Goal: Task Accomplishment & Management: Use online tool/utility

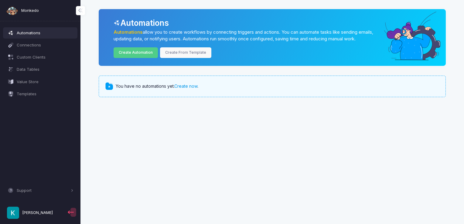
click at [182, 86] on link "Create now" at bounding box center [185, 86] width 23 height 5
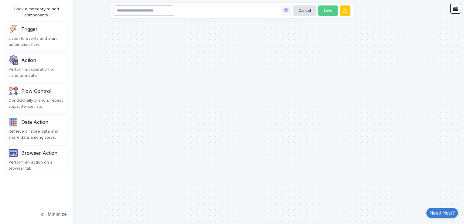
click at [167, 9] on input at bounding box center [144, 10] width 61 height 11
type input "******"
drag, startPoint x: 202, startPoint y: 9, endPoint x: 103, endPoint y: 2, distance: 99.3
click at [103, 2] on automation-editor "****** Cancel Save Click a category to add components. Trigger Listen to events…" at bounding box center [232, 112] width 464 height 224
click at [28, 38] on div "Listen to events and start automation flow." at bounding box center [37, 42] width 56 height 12
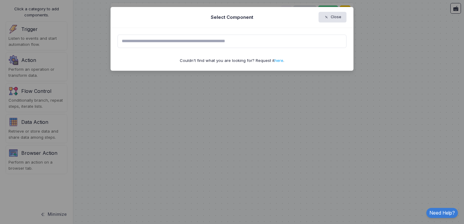
click at [174, 45] on input "text" at bounding box center [232, 41] width 229 height 13
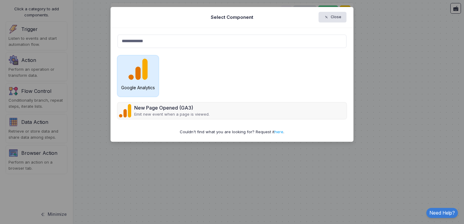
type input "**********"
click at [137, 63] on img at bounding box center [138, 69] width 19 height 21
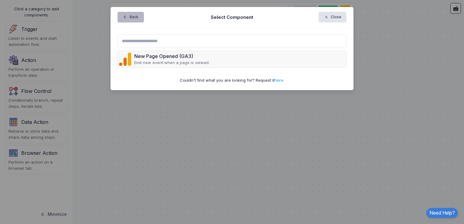
click at [132, 17] on button "Back" at bounding box center [131, 17] width 26 height 11
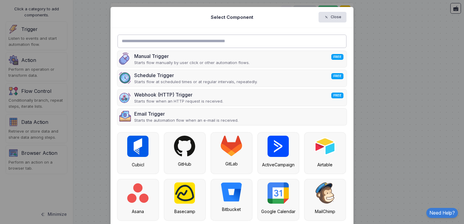
click at [173, 43] on input "text" at bounding box center [232, 41] width 229 height 13
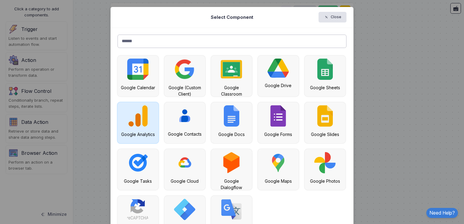
type input "******"
click at [123, 112] on div "Google Analytics" at bounding box center [138, 122] width 41 height 41
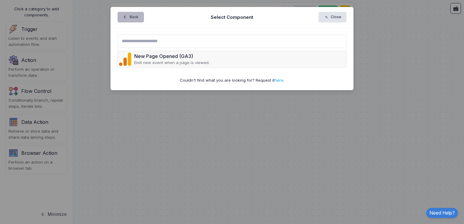
click at [122, 16] on button "Back" at bounding box center [131, 17] width 26 height 11
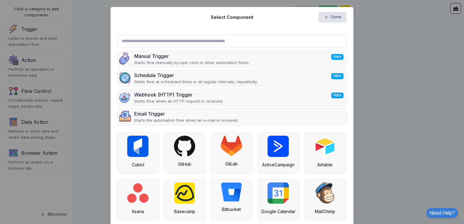
click at [111, 101] on div "Manual Trigger FREE Starts flow manually by user click or other automation flow…" at bounding box center [232, 184] width 243 height 312
click at [92, 100] on ngb-modal-window "Select Component Close Manual Trigger FREE Starts flow manually by user click o…" at bounding box center [232, 112] width 464 height 224
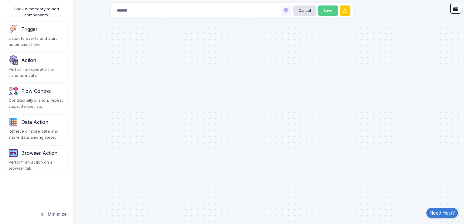
click at [32, 38] on div "Listen to events and start automation flow." at bounding box center [37, 42] width 56 height 12
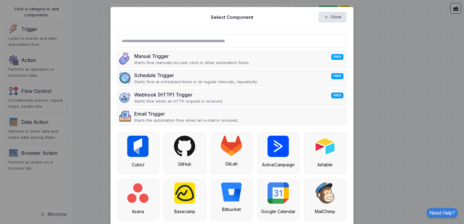
click at [173, 41] on input "text" at bounding box center [232, 41] width 229 height 13
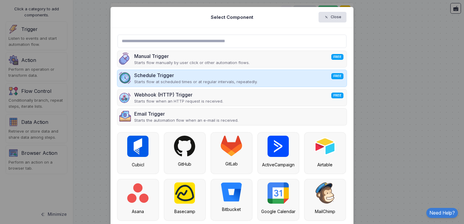
click at [169, 72] on div "Schedule Trigger FREE" at bounding box center [195, 75] width 123 height 7
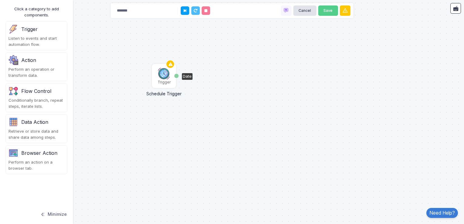
click at [164, 76] on img at bounding box center [164, 73] width 12 height 12
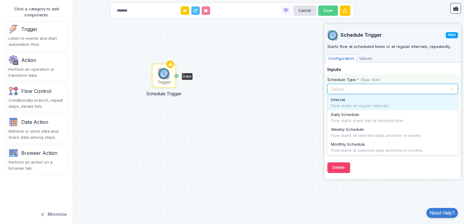
click at [348, 89] on input "text" at bounding box center [387, 88] width 112 height 7
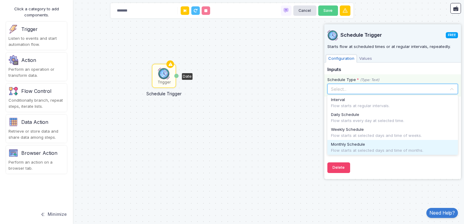
click at [351, 142] on span "Monthly Schedule" at bounding box center [348, 145] width 34 height 6
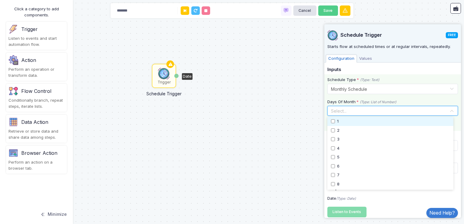
click at [372, 111] on input "text" at bounding box center [389, 111] width 120 height 7
click at [345, 120] on div "1" at bounding box center [390, 122] width 119 height 6
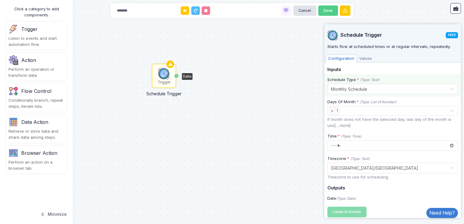
click at [319, 125] on div "Trigger Schedule Trigger Date" at bounding box center [232, 112] width 464 height 224
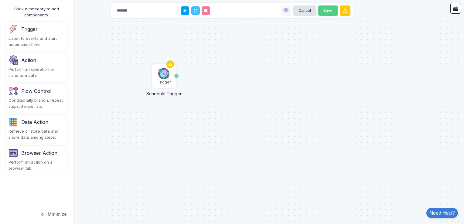
click at [33, 64] on div "Action" at bounding box center [37, 60] width 56 height 10
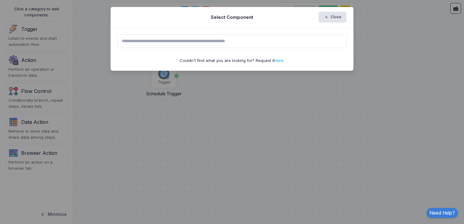
click at [193, 43] on input "text" at bounding box center [232, 41] width 229 height 13
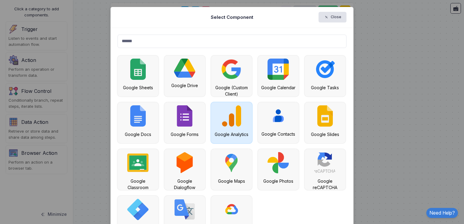
type input "******"
click at [240, 128] on div "Google Analytics" at bounding box center [231, 122] width 41 height 41
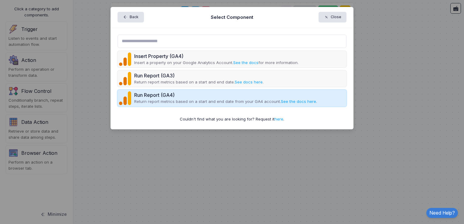
click at [220, 102] on p "Return report metrics based on a start and end date from your GA4 account. See …" at bounding box center [225, 102] width 183 height 6
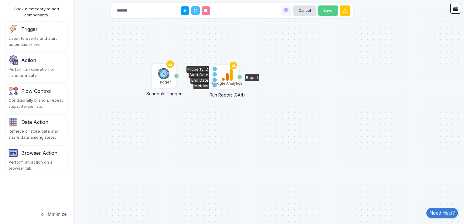
click at [227, 77] on img at bounding box center [227, 75] width 11 height 12
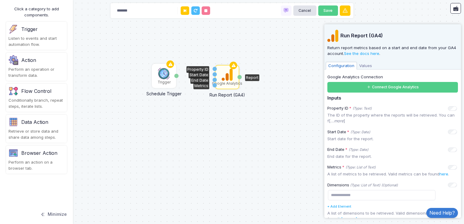
click at [205, 68] on div "Property ID" at bounding box center [198, 69] width 23 height 7
click at [383, 88] on button "Connect Google Analytics" at bounding box center [393, 87] width 131 height 11
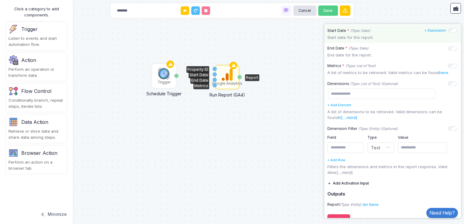
scroll to position [114, 0]
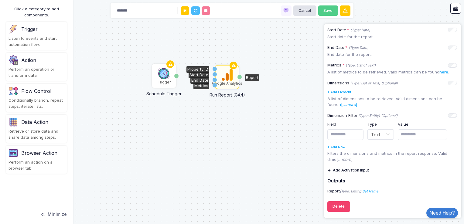
type input "******"
